Goal: Check status: Check status

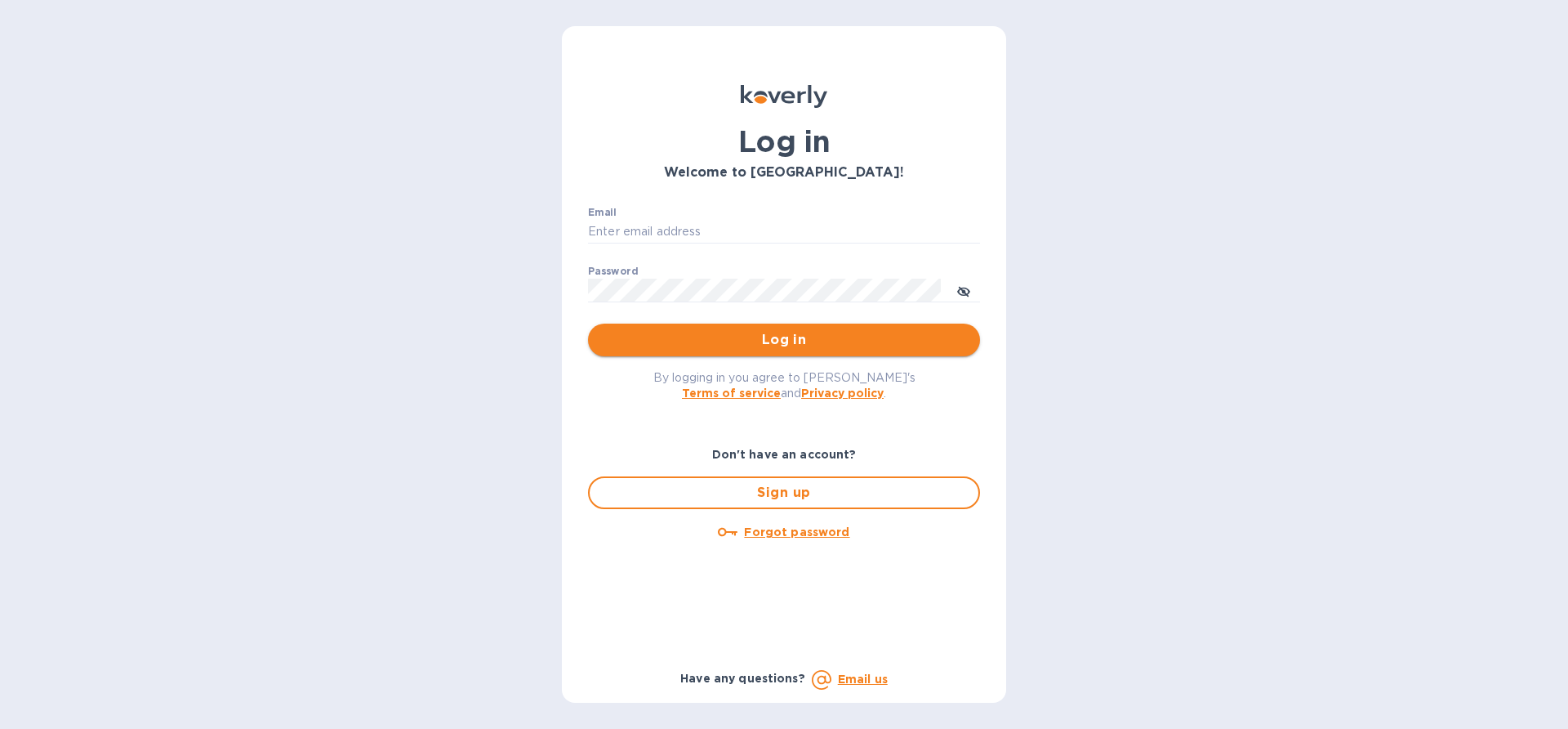
type input "[EMAIL_ADDRESS][DOMAIN_NAME]"
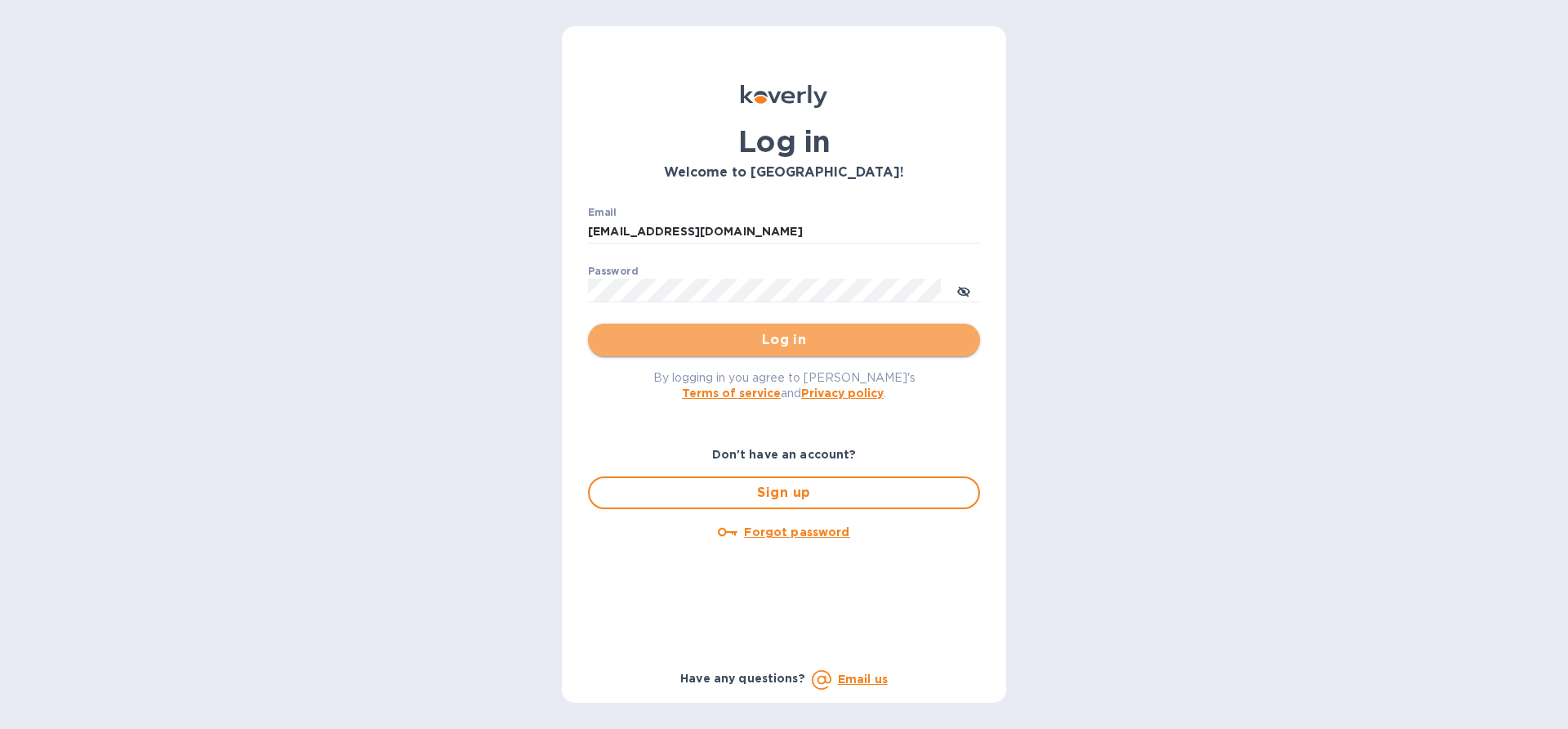
click at [734, 336] on span "Log in" at bounding box center [783, 340] width 365 height 20
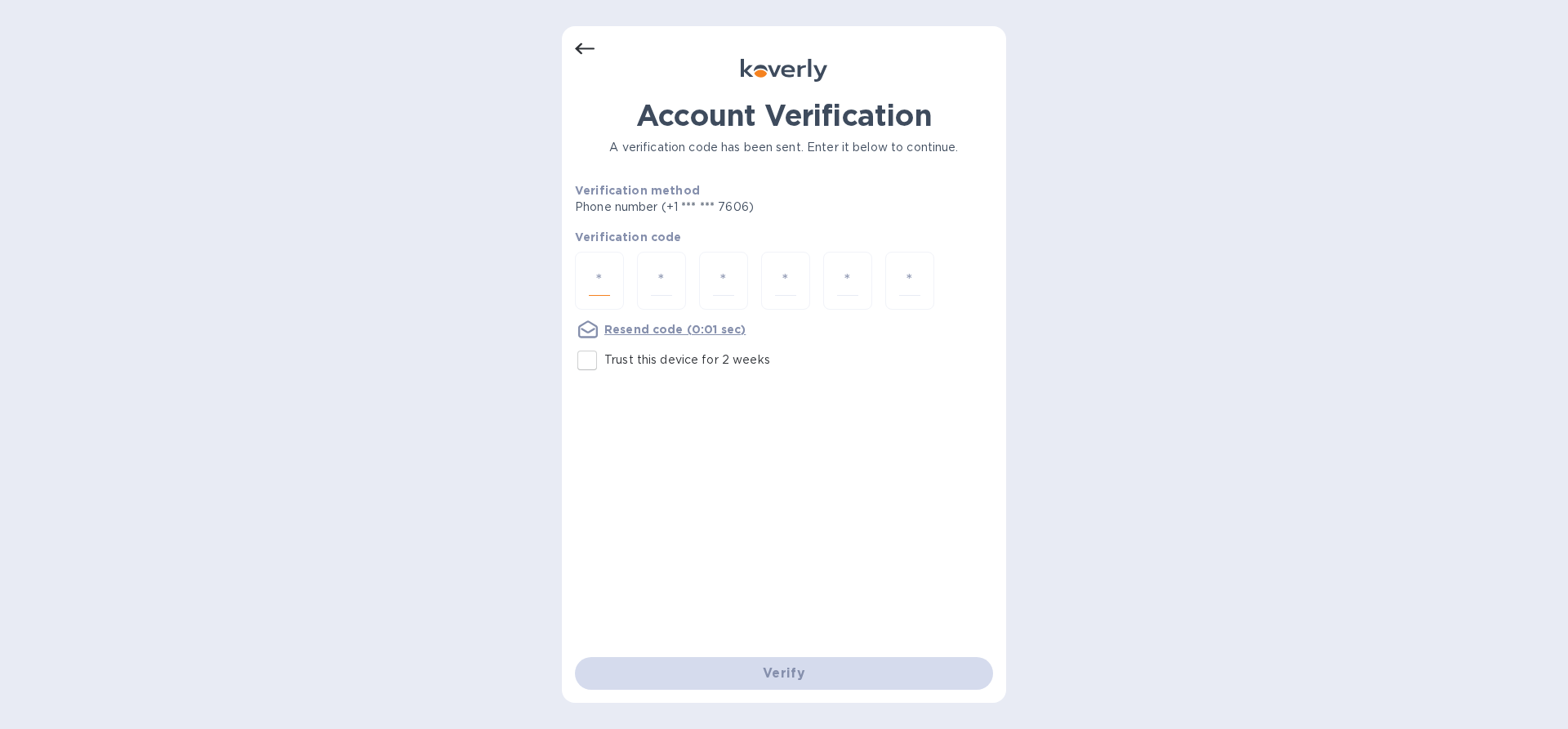
click at [609, 280] on input "number" at bounding box center [600, 280] width 22 height 31
paste input "7"
type input "7"
type input "2"
type input "9"
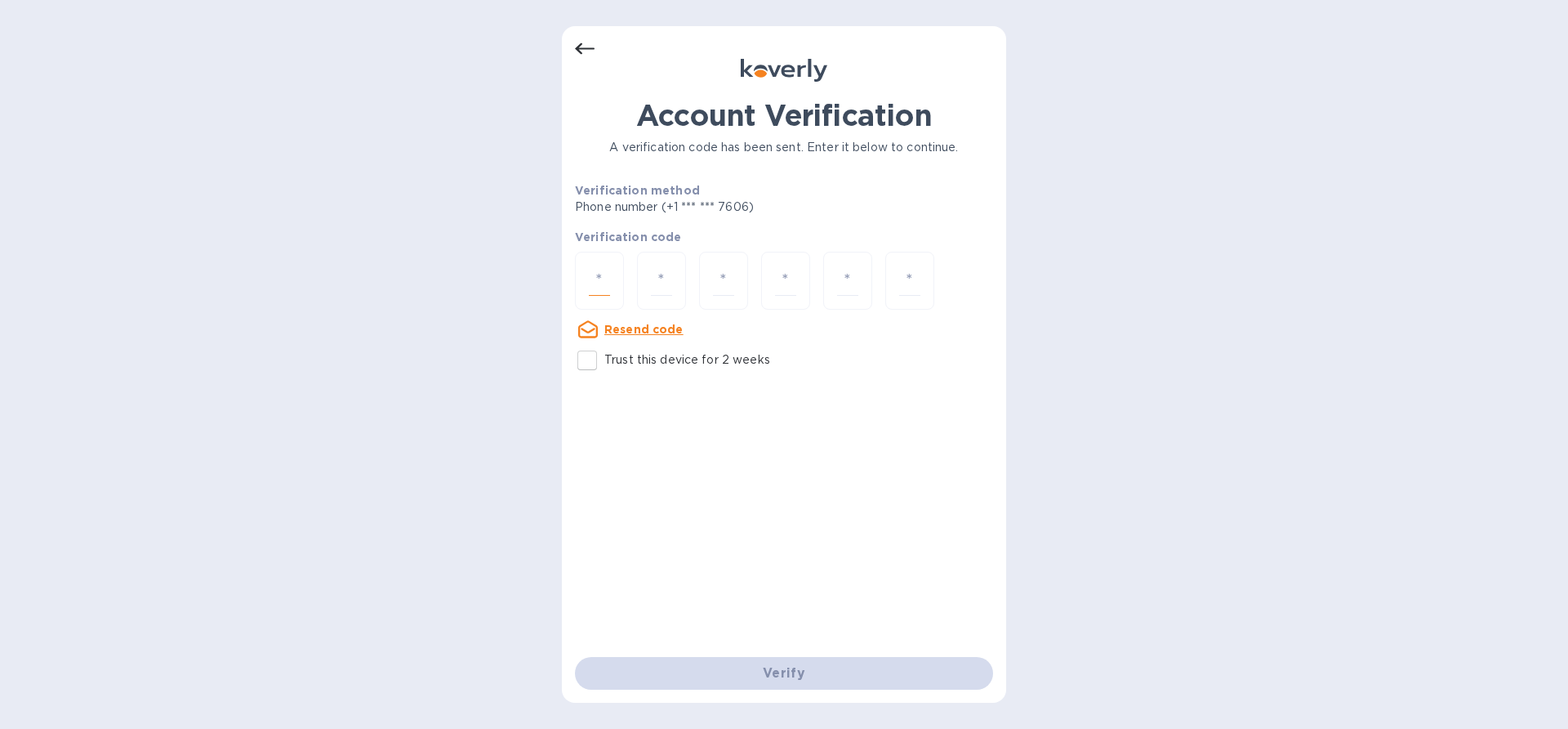
type input "7"
type input "6"
type input "8"
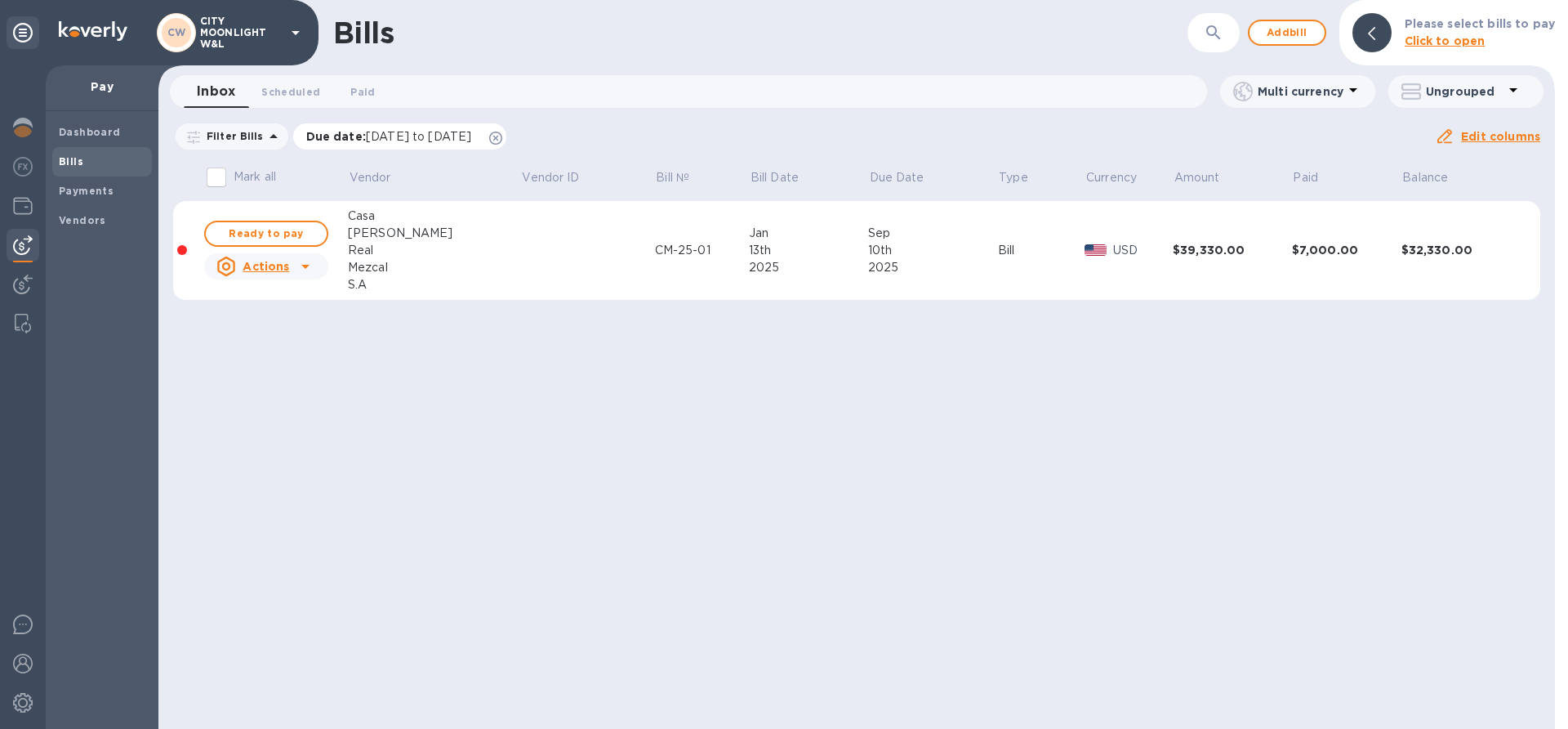
click at [502, 140] on icon at bounding box center [495, 137] width 13 height 13
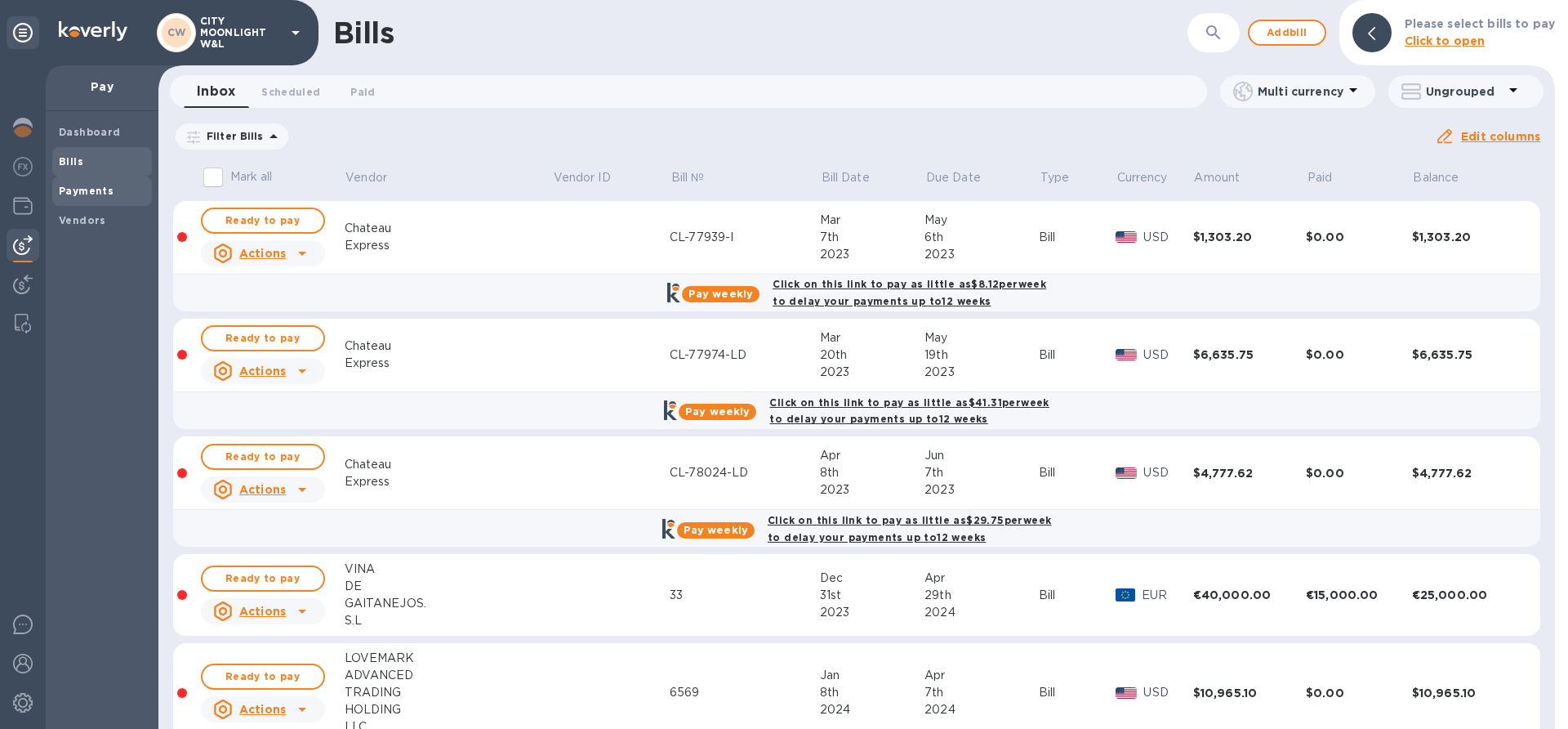
click at [79, 193] on b "Payments" at bounding box center [87, 190] width 55 height 12
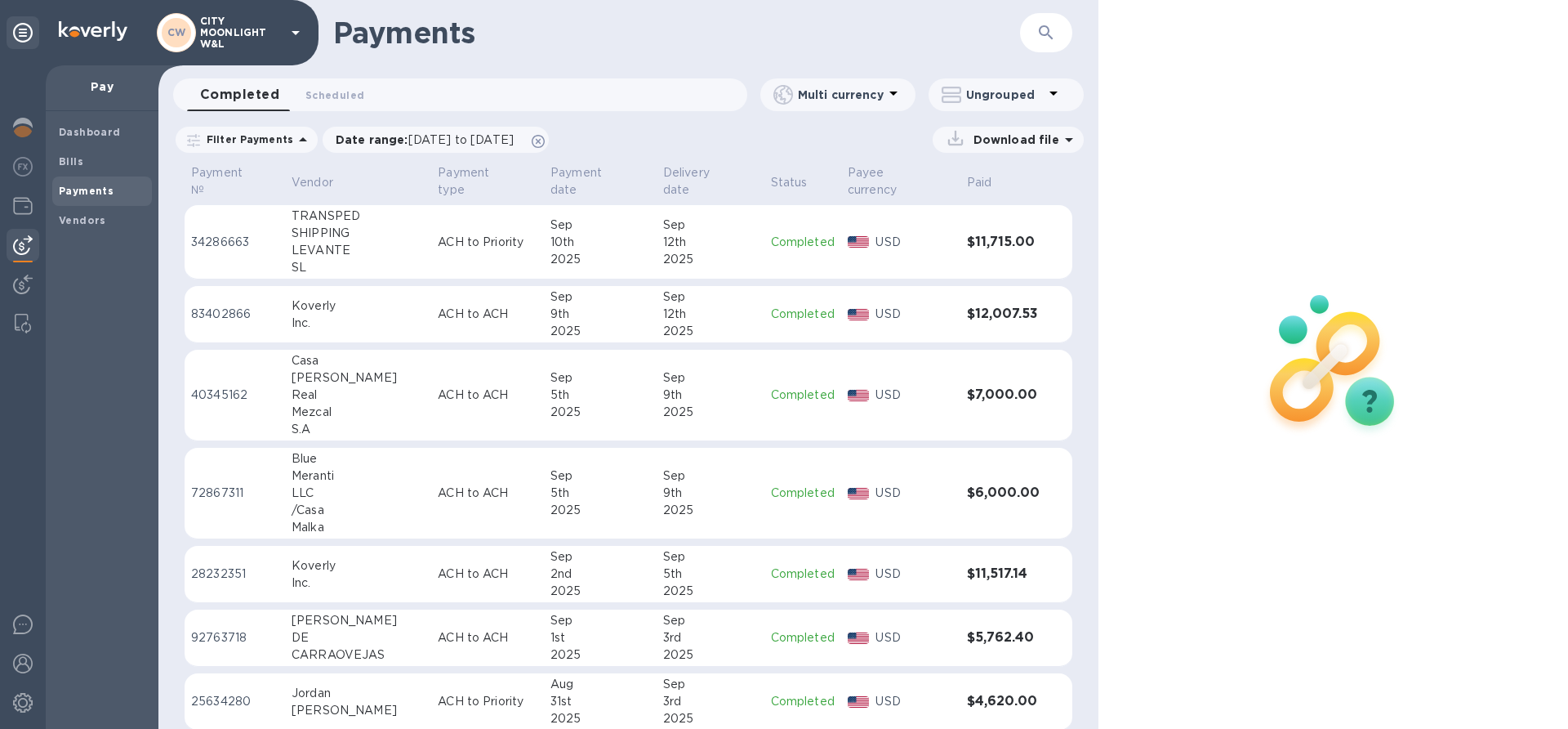
click at [1036, 34] on icon "button" at bounding box center [1046, 33] width 20 height 20
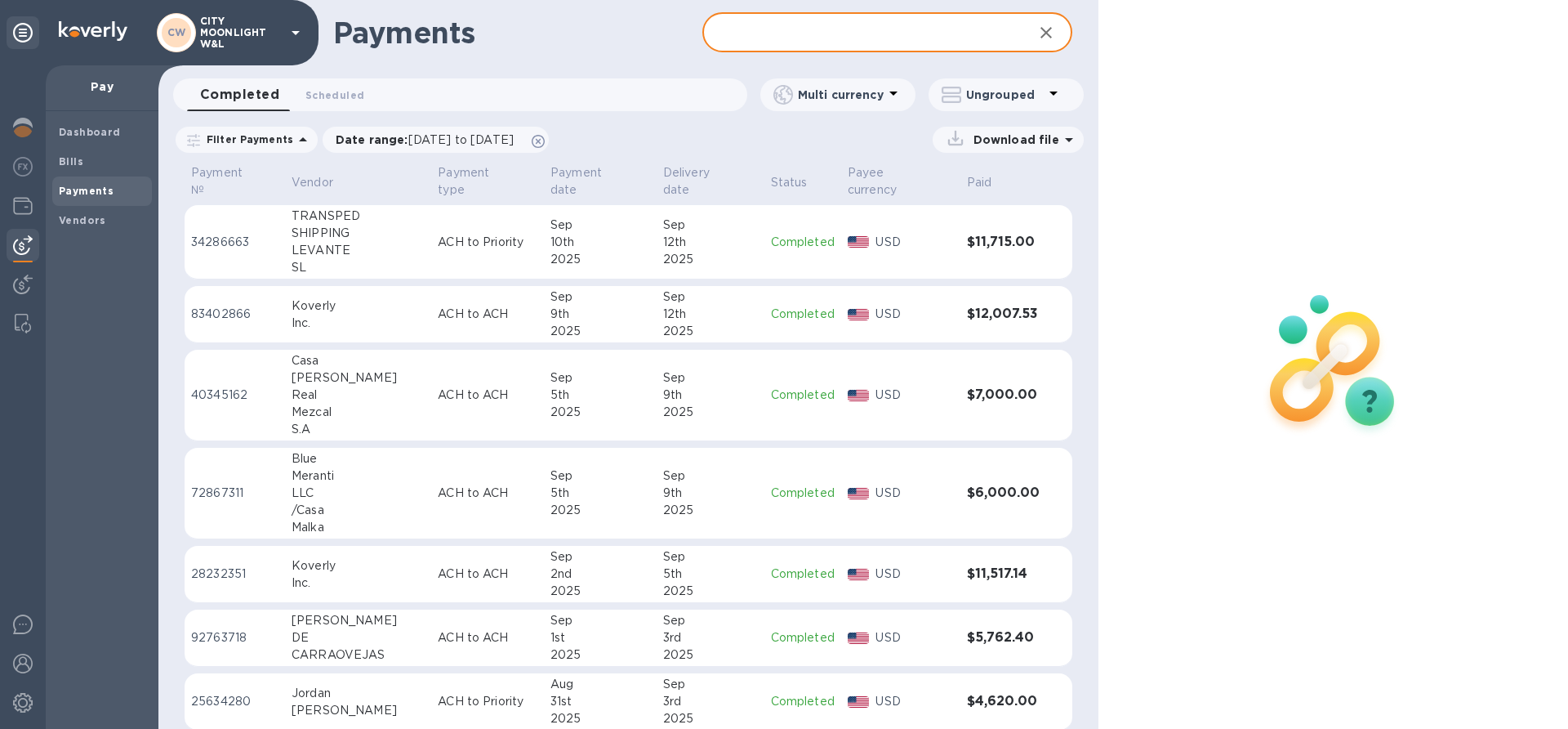
click at [861, 30] on input "text" at bounding box center [861, 33] width 317 height 40
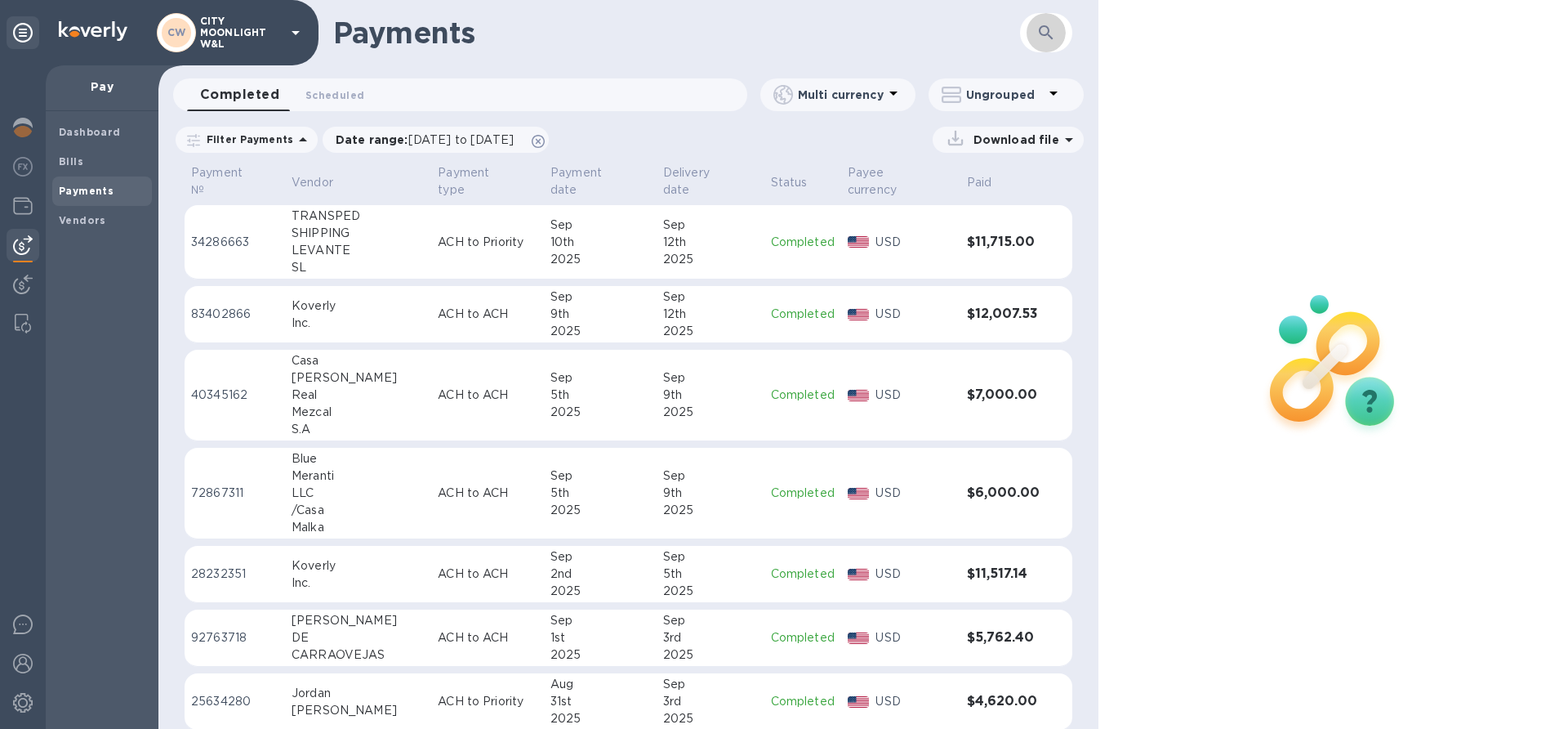
click at [1039, 34] on icon "button" at bounding box center [1046, 33] width 20 height 20
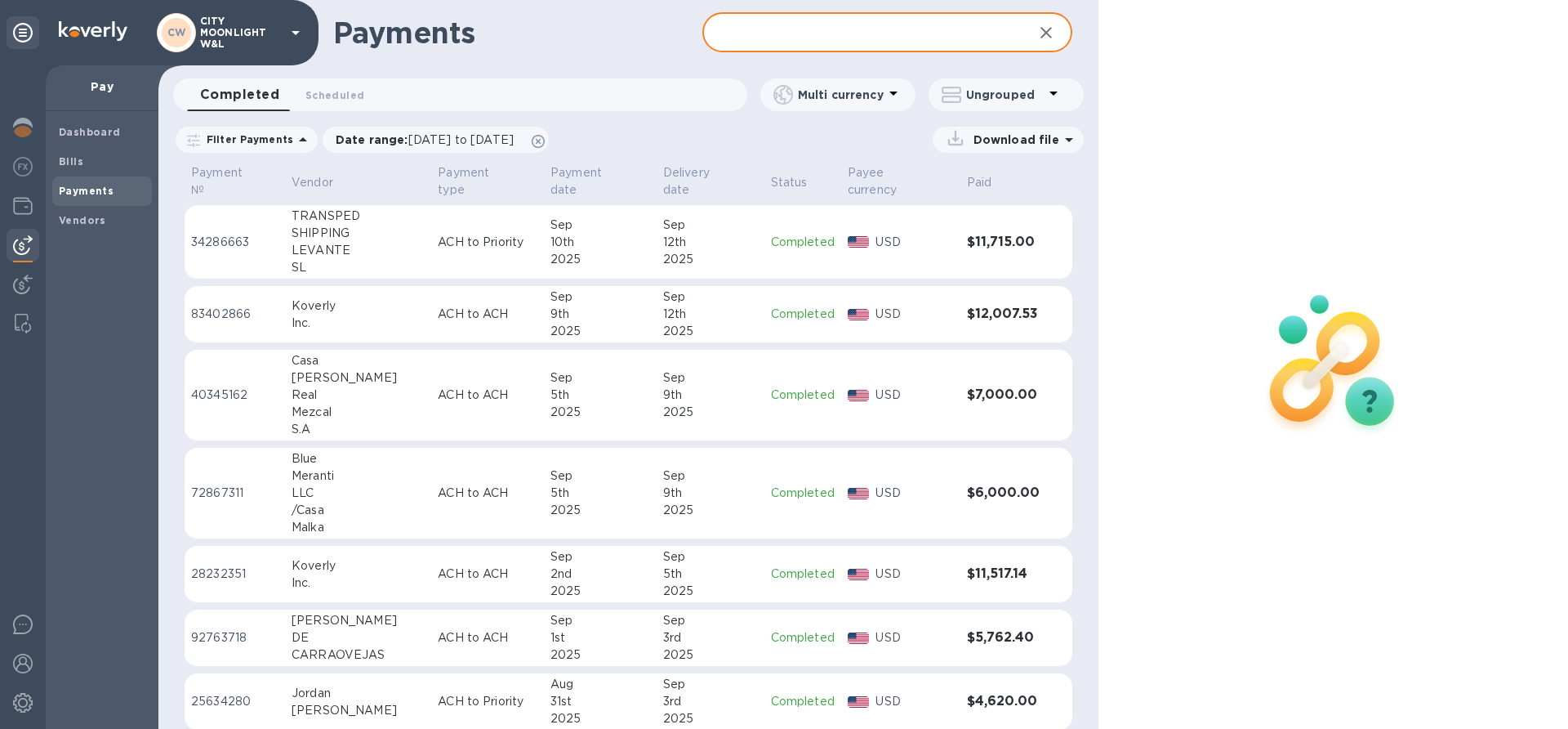
click at [904, 27] on input "text" at bounding box center [861, 33] width 317 height 40
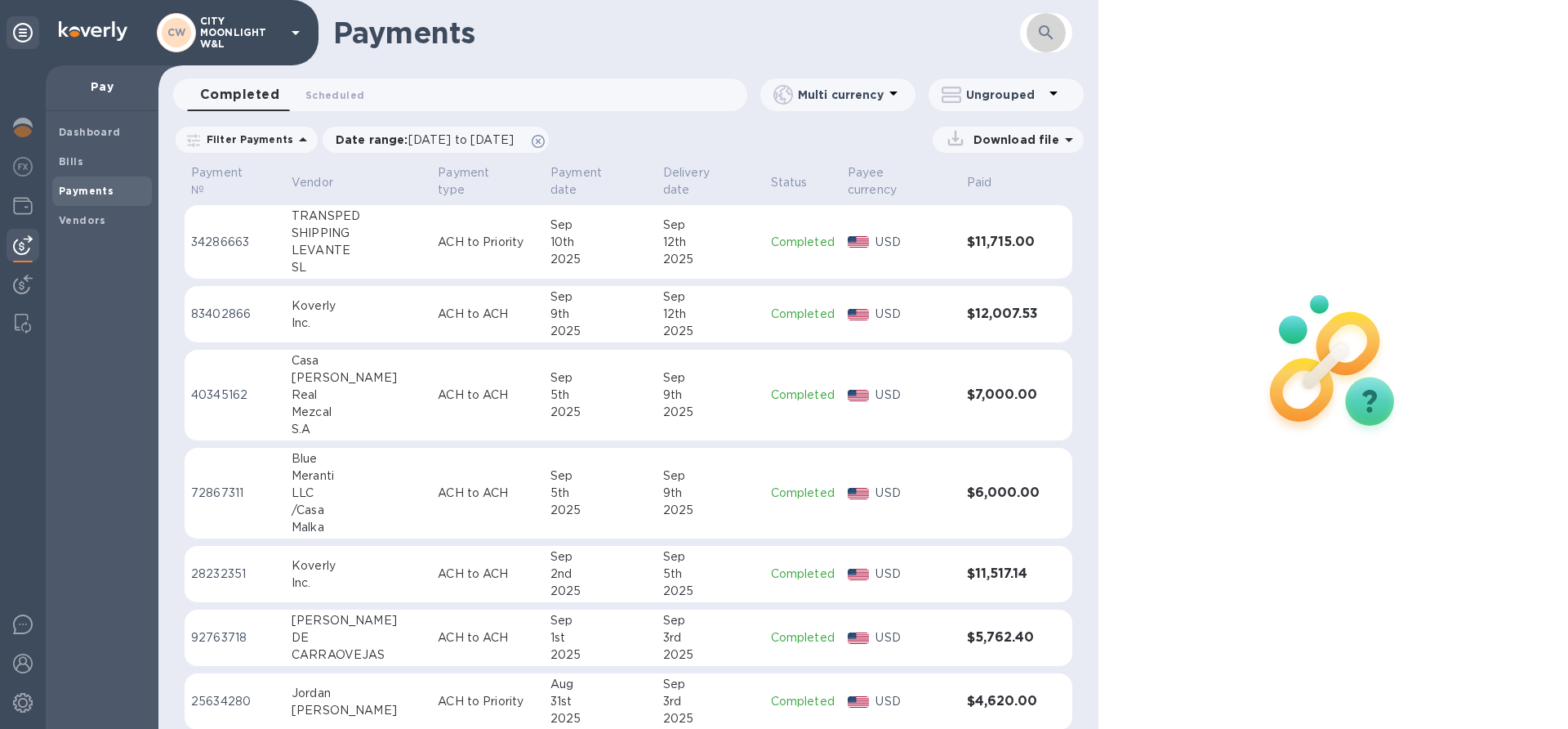
click at [1048, 35] on icon "button" at bounding box center [1046, 33] width 20 height 20
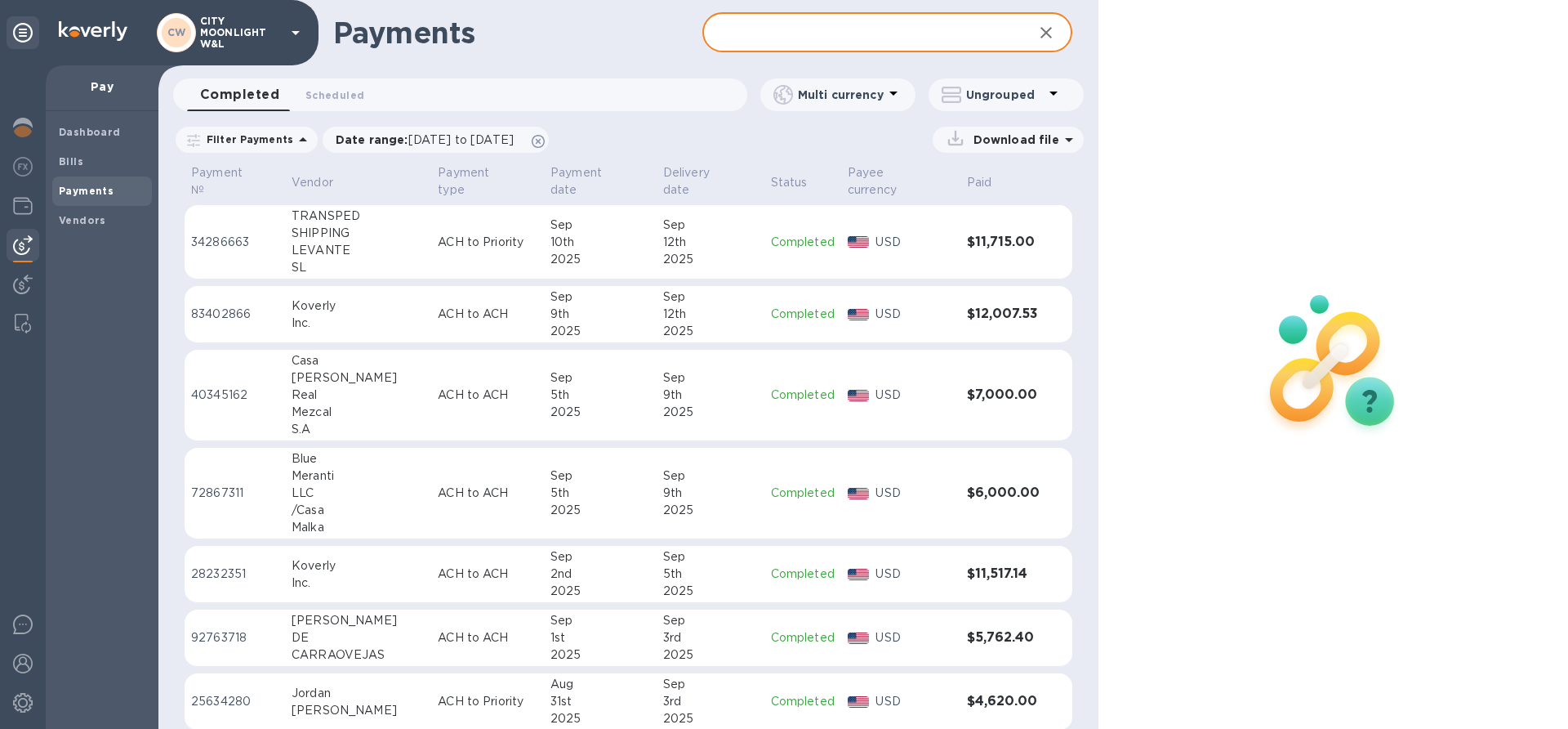
click at [929, 28] on input "text" at bounding box center [861, 33] width 317 height 40
type input "[PERSON_NAME]"
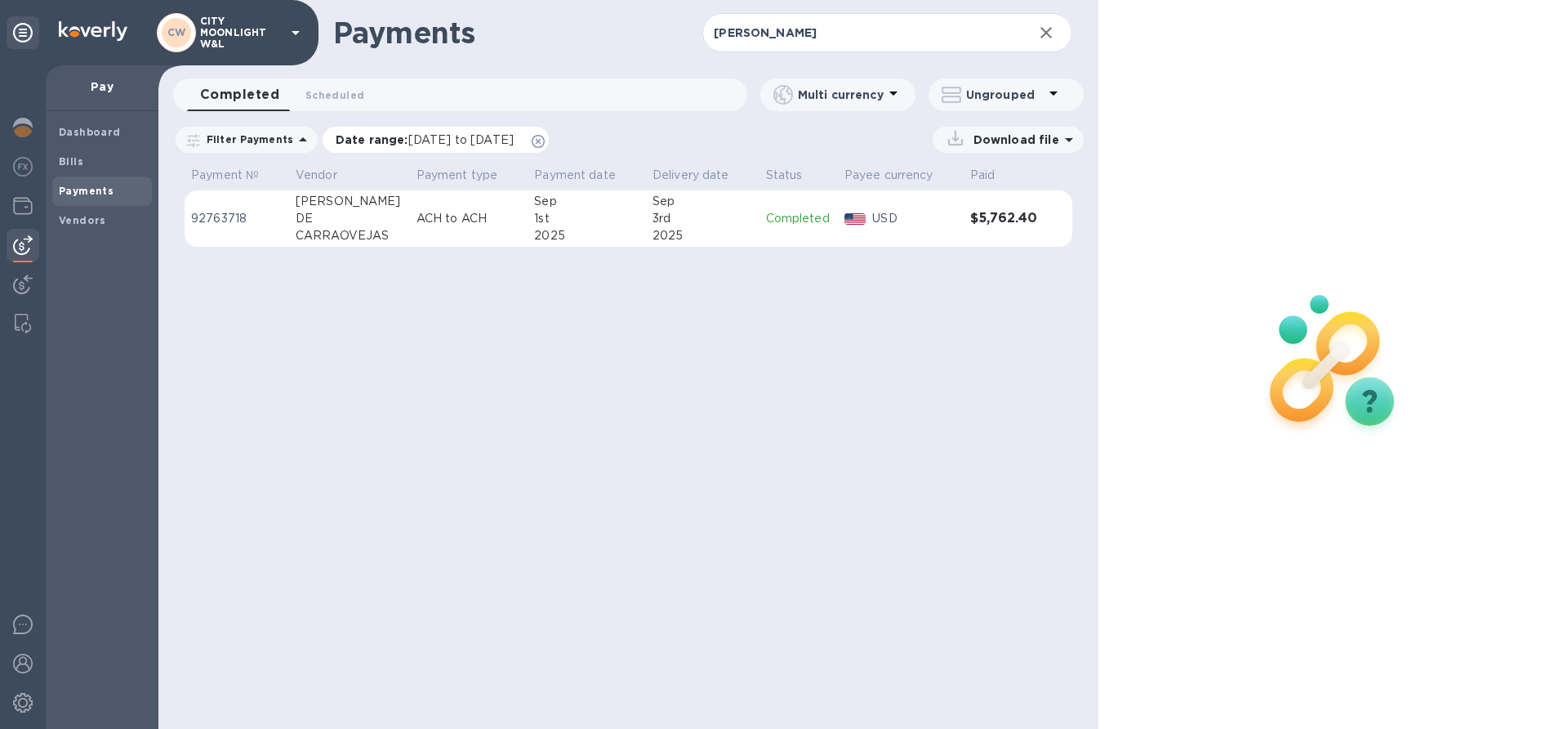
click at [545, 142] on icon at bounding box center [538, 141] width 13 height 13
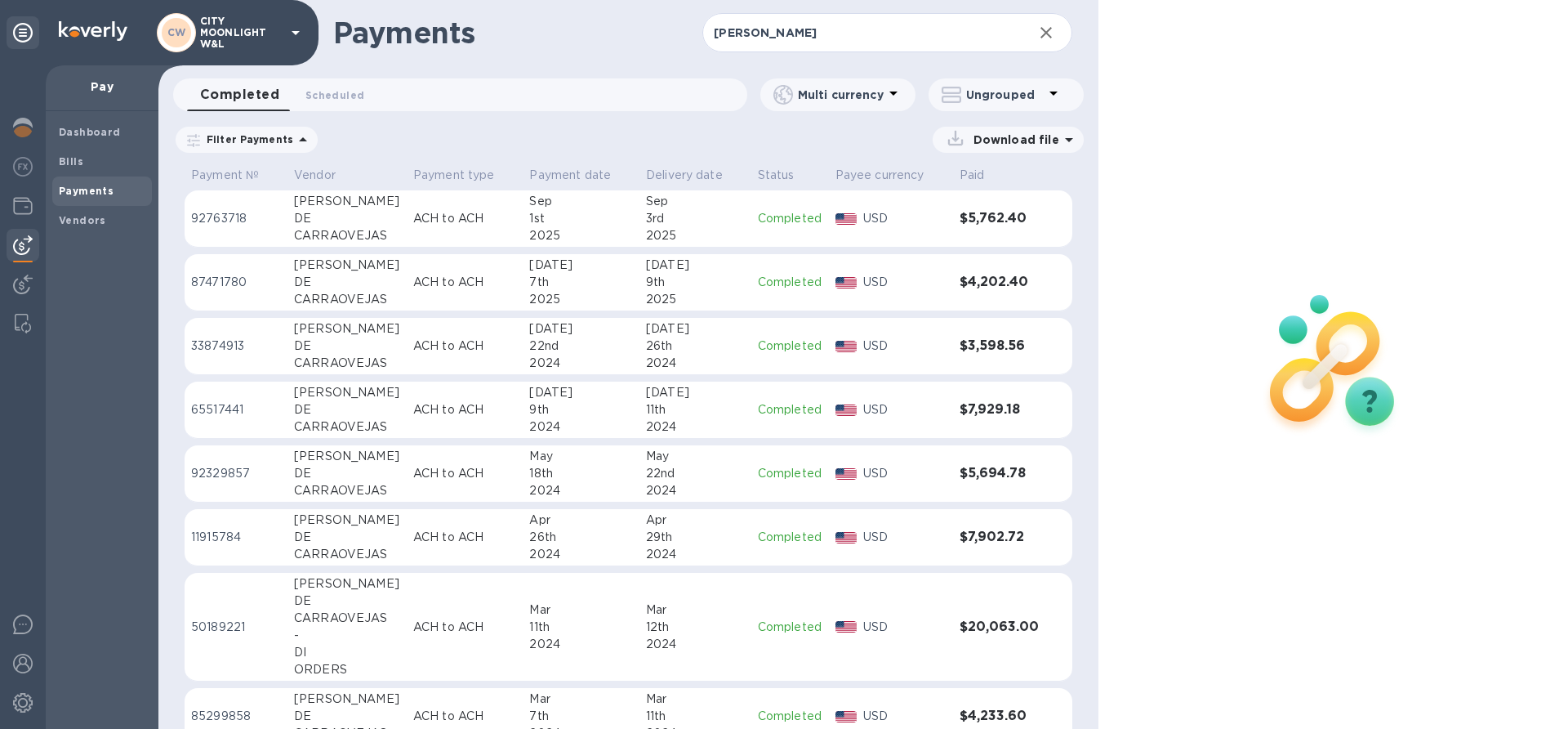
click at [510, 230] on td "ACH to ACH" at bounding box center [465, 219] width 117 height 57
